Goal: Information Seeking & Learning: Understand process/instructions

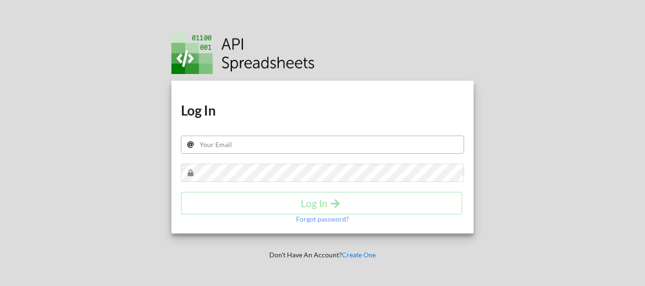
click at [259, 149] on input "text" at bounding box center [322, 145] width 283 height 18
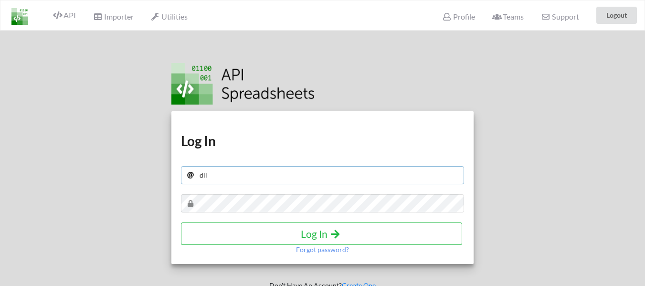
type input "dilawargujjar007@gmail.com"
click at [313, 241] on button "Log In" at bounding box center [321, 234] width 281 height 22
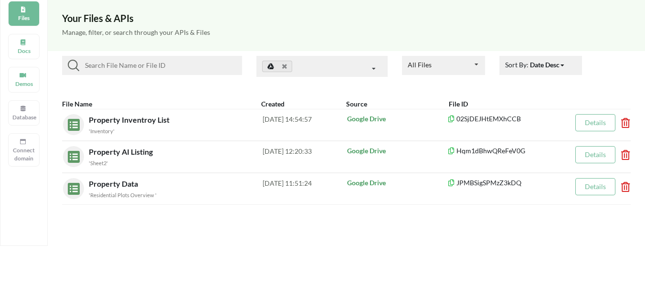
scroll to position [95, 0]
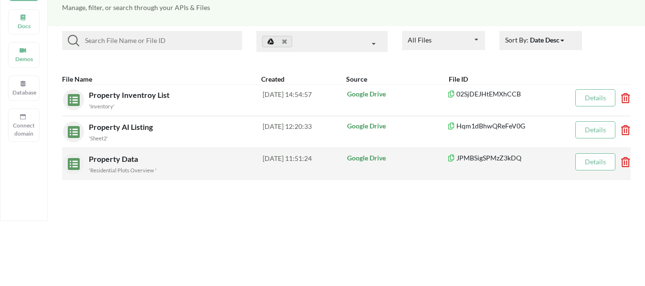
click at [309, 155] on div "[DATE] 11:51:24" at bounding box center [305, 163] width 84 height 21
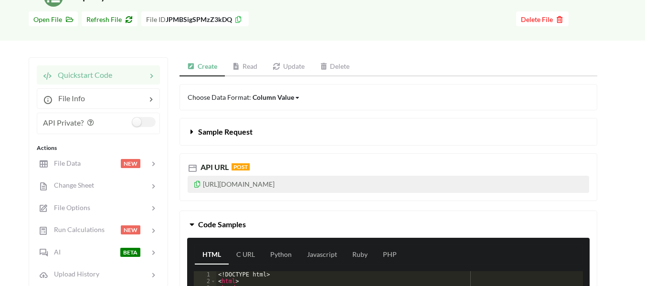
click at [249, 65] on link "Read" at bounding box center [245, 66] width 41 height 19
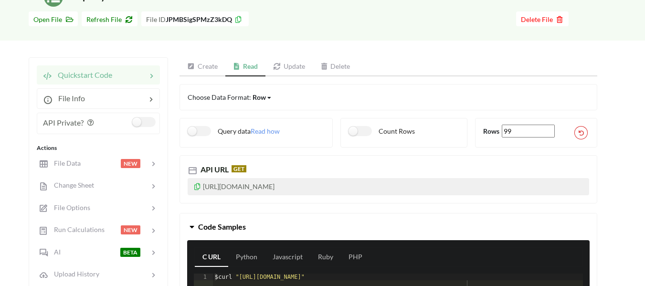
click at [195, 186] on icon at bounding box center [197, 185] width 8 height 7
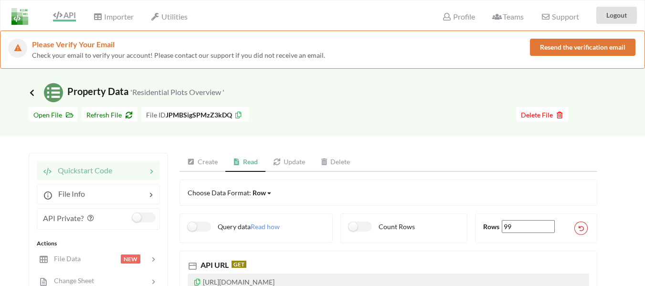
click at [30, 91] on icon at bounding box center [32, 93] width 9 height 8
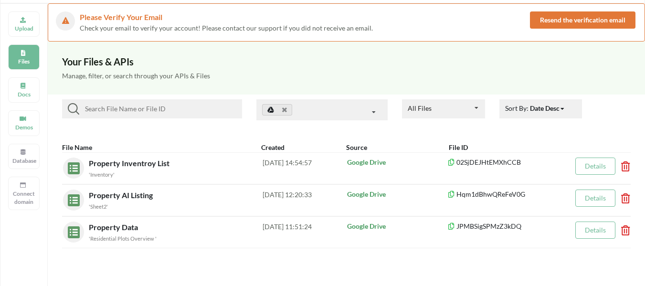
scroll to position [95, 0]
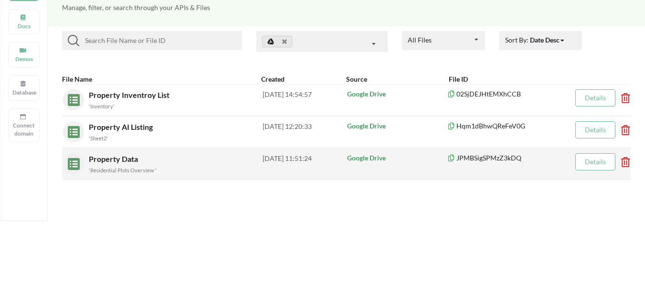
click at [308, 159] on div "[DATE] 11:51:24" at bounding box center [305, 163] width 84 height 21
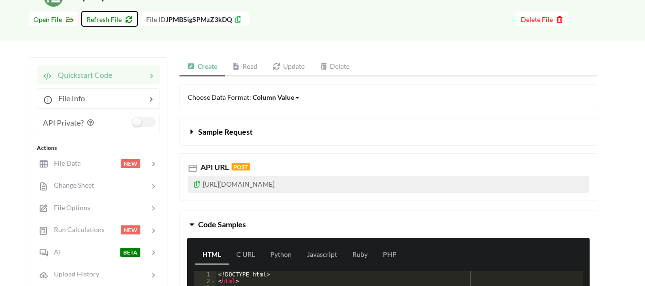
click at [106, 20] on span "Refresh File" at bounding box center [109, 19] width 46 height 8
click at [242, 64] on link "Read" at bounding box center [245, 66] width 41 height 19
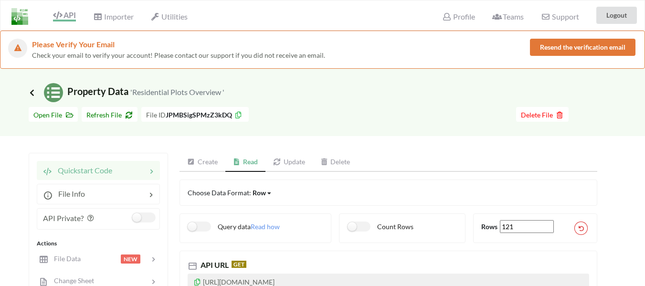
click at [32, 94] on icon at bounding box center [32, 93] width 9 height 8
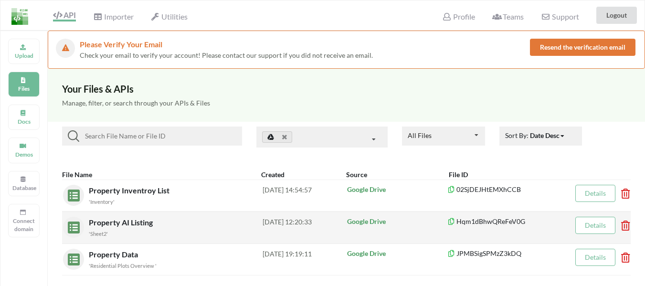
scroll to position [95, 0]
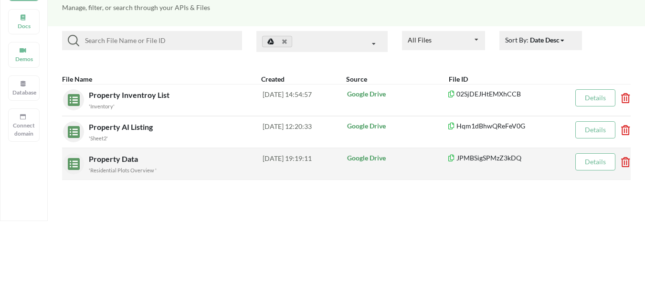
click at [131, 171] on small "'Residential Plots Overview '" at bounding box center [123, 170] width 68 height 6
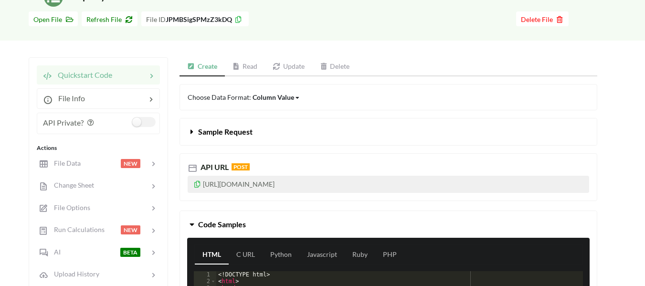
click at [249, 63] on link "Read" at bounding box center [245, 66] width 41 height 19
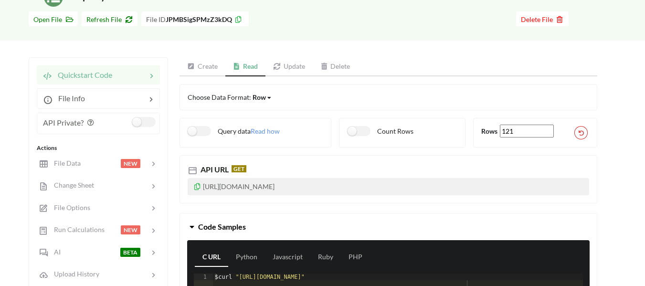
click at [198, 186] on icon at bounding box center [197, 185] width 8 height 7
click at [195, 187] on icon at bounding box center [197, 185] width 8 height 7
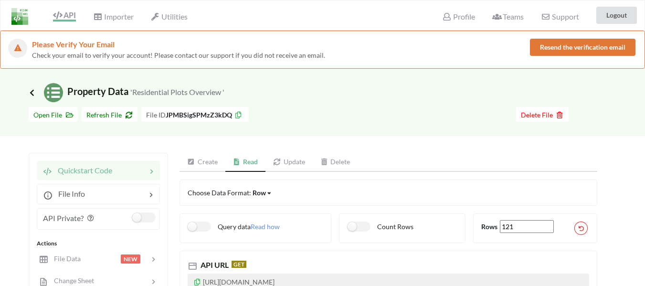
click at [32, 94] on icon at bounding box center [32, 93] width 9 height 8
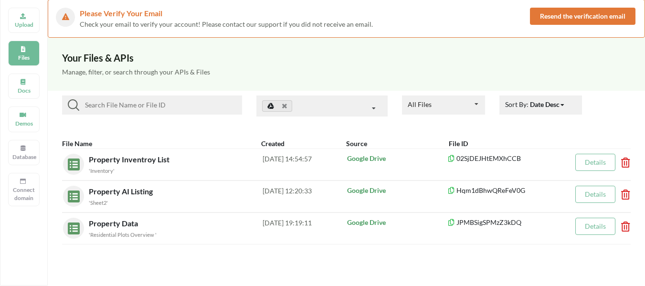
scroll to position [48, 0]
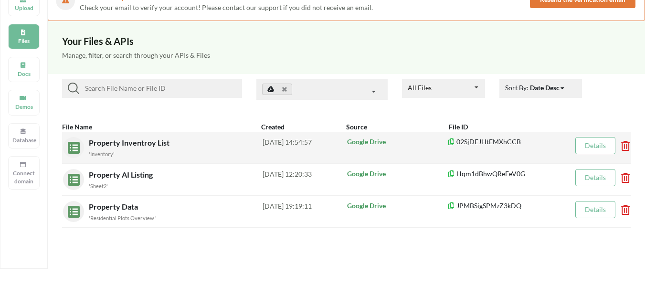
click at [313, 143] on div "[DATE] 14:54:57" at bounding box center [305, 147] width 84 height 21
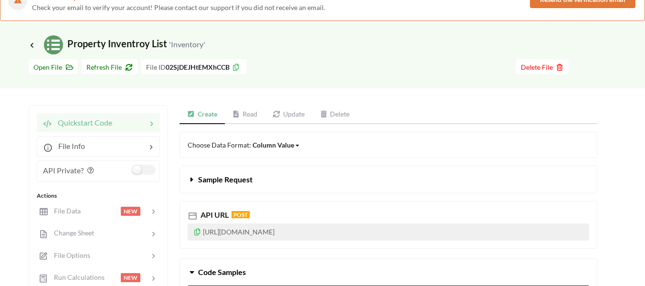
click at [249, 112] on link "Read" at bounding box center [245, 114] width 41 height 19
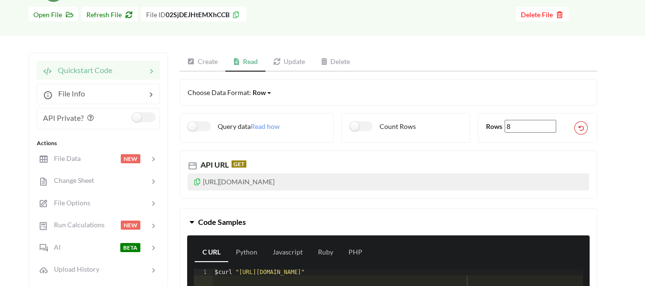
scroll to position [95, 0]
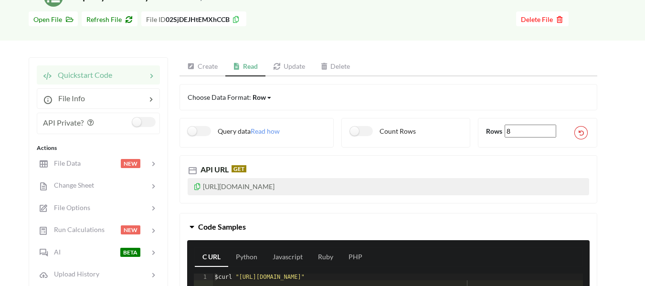
click at [198, 186] on icon at bounding box center [197, 185] width 8 height 7
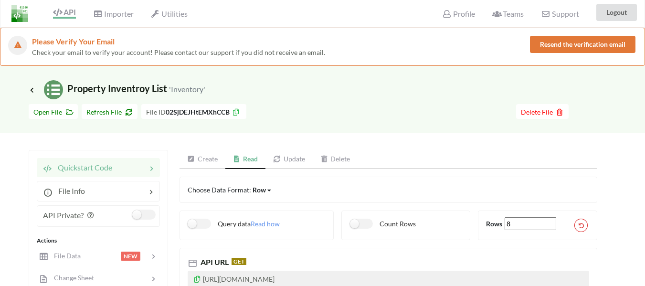
scroll to position [0, 0]
